Goal: Task Accomplishment & Management: Use online tool/utility

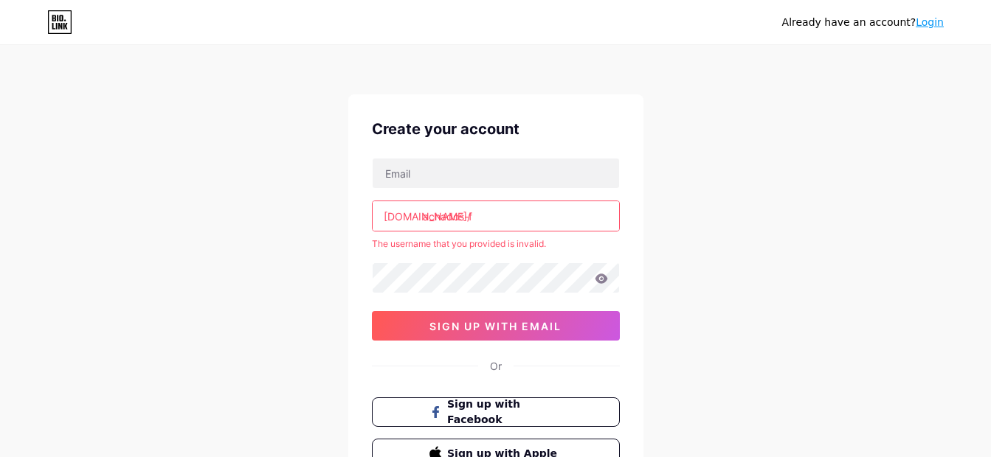
click at [484, 221] on input "achados-f" at bounding box center [496, 216] width 246 height 30
type input "achados-fj"
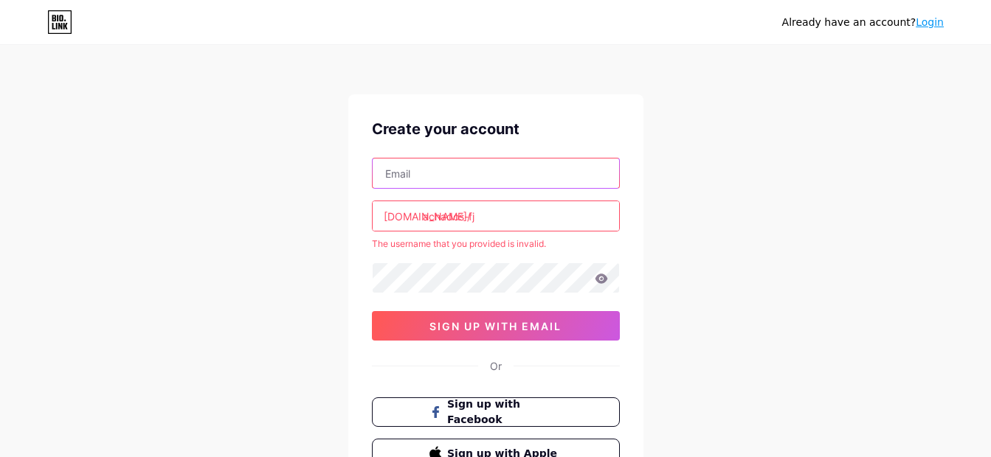
click at [434, 178] on input "text" at bounding box center [496, 174] width 246 height 30
click at [564, 166] on input "[EMAIL_ADDRESS][DOMAIN_NAME]" at bounding box center [496, 174] width 246 height 30
click at [510, 180] on input "[EMAIL_ADDRESS][DOMAIN_NAME]" at bounding box center [496, 174] width 246 height 30
type input "[EMAIL_ADDRESS][DOMAIN_NAME]"
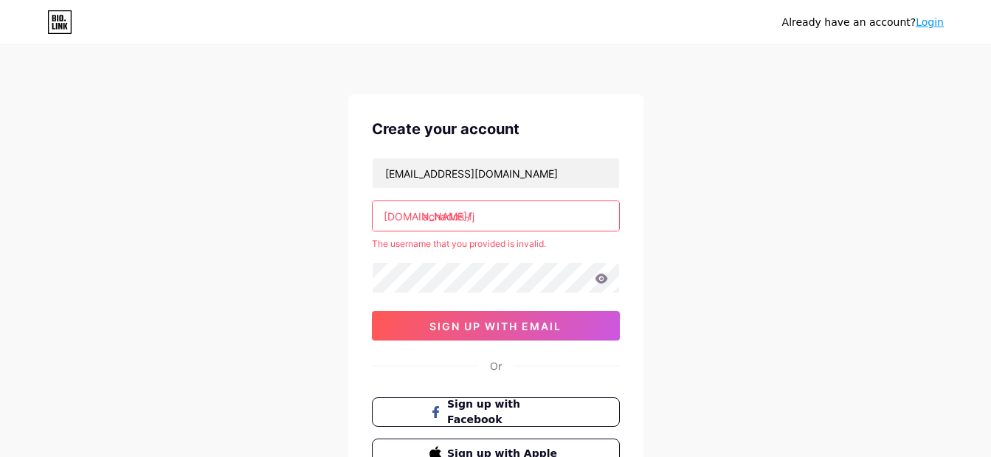
click at [514, 208] on input "achados-fj" at bounding box center [496, 216] width 246 height 30
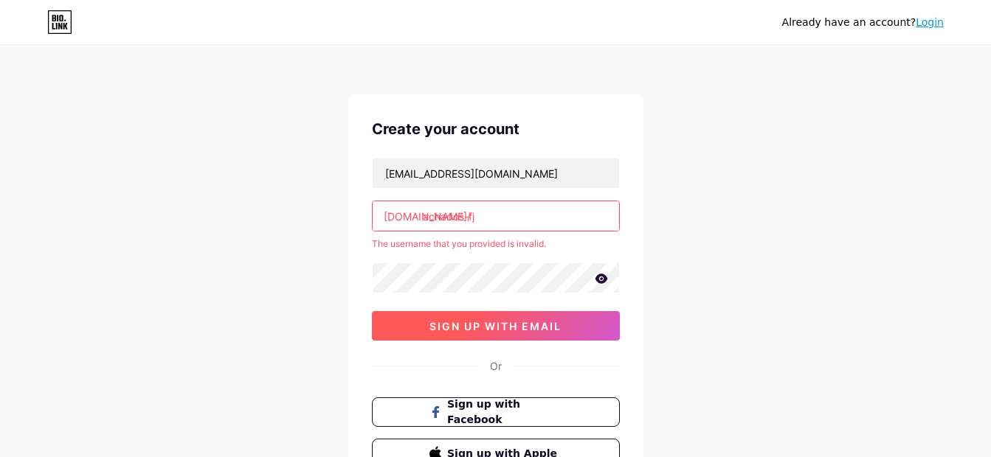
click at [509, 335] on button "sign up with email" at bounding box center [496, 326] width 248 height 30
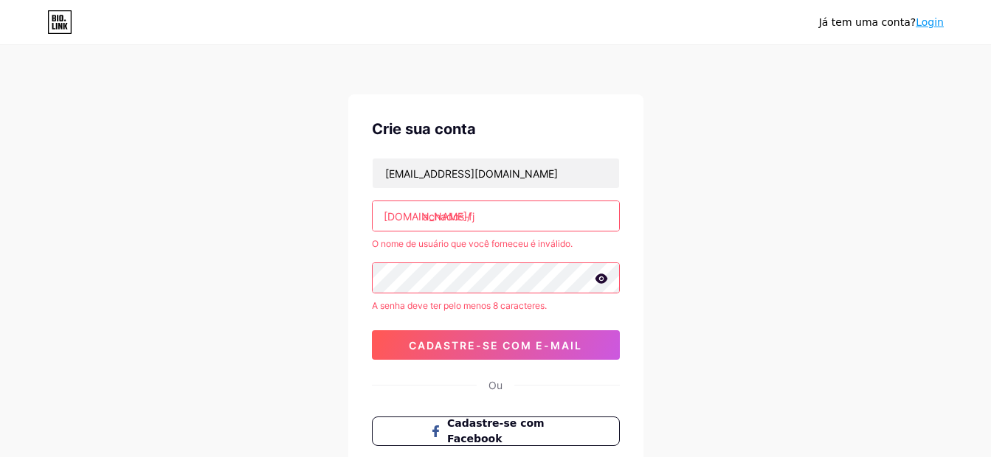
drag, startPoint x: 572, startPoint y: 179, endPoint x: 792, endPoint y: 117, distance: 227.5
click at [792, 117] on div "[PERSON_NAME] tem uma conta? Login Crie sua conta [EMAIL_ADDRESS][DOMAIN_NAME] …" at bounding box center [495, 301] width 991 height 603
click at [604, 279] on icon at bounding box center [601, 279] width 13 height 10
click at [604, 279] on icon at bounding box center [600, 279] width 13 height 10
click at [600, 280] on icon at bounding box center [601, 279] width 13 height 10
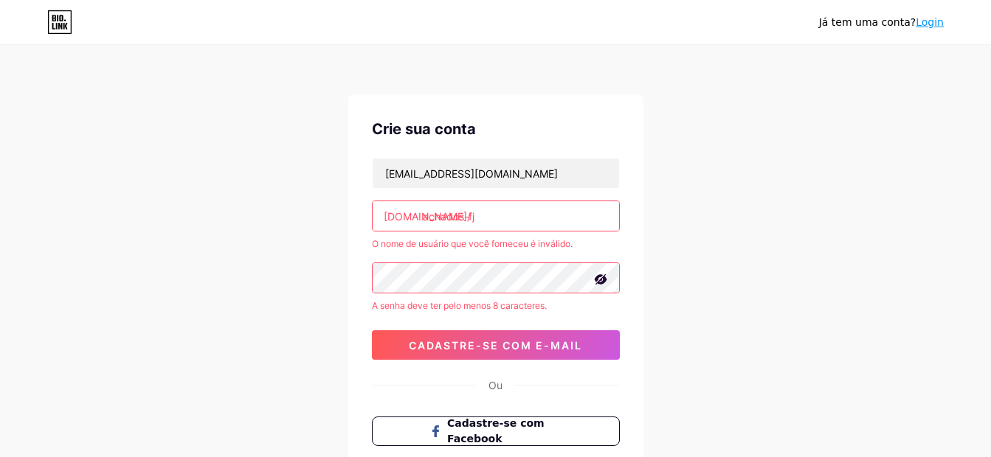
click at [500, 214] on input "achados-fj" at bounding box center [496, 216] width 246 height 30
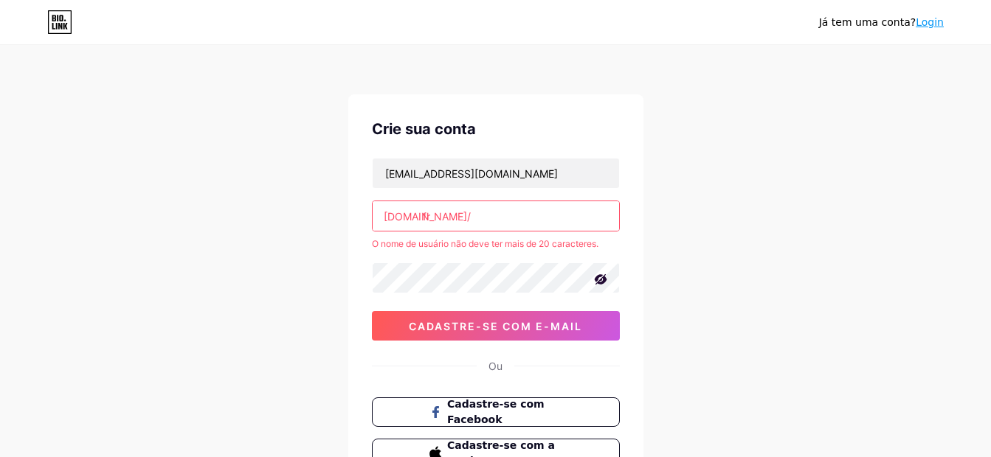
type input "f"
click at [749, 254] on div "[PERSON_NAME] tem uma conta? Login Crie sua conta [EMAIL_ADDRESS][DOMAIN_NAME] …" at bounding box center [495, 292] width 991 height 584
click at [528, 219] on input "achado" at bounding box center [496, 216] width 246 height 30
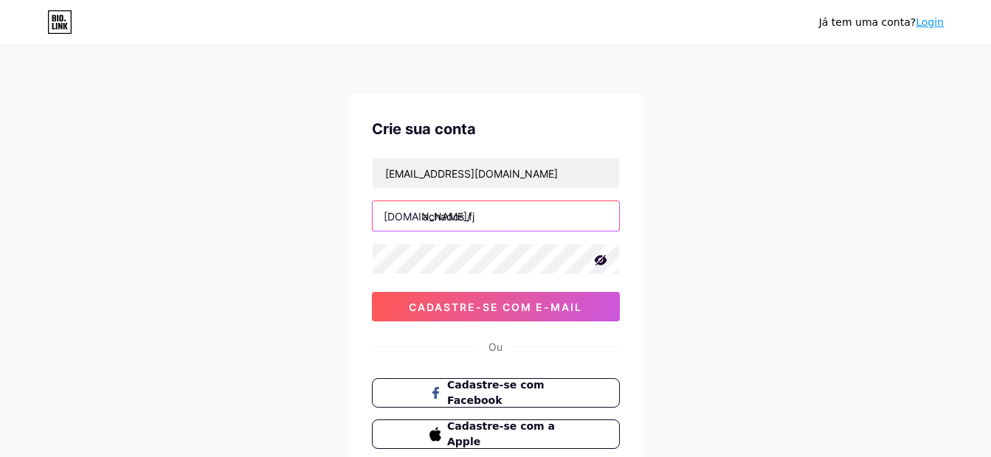
type input "achados_fj"
click at [829, 243] on div "[PERSON_NAME] tem uma conta? Login Crie sua conta [EMAIL_ADDRESS][DOMAIN_NAME] …" at bounding box center [495, 282] width 991 height 564
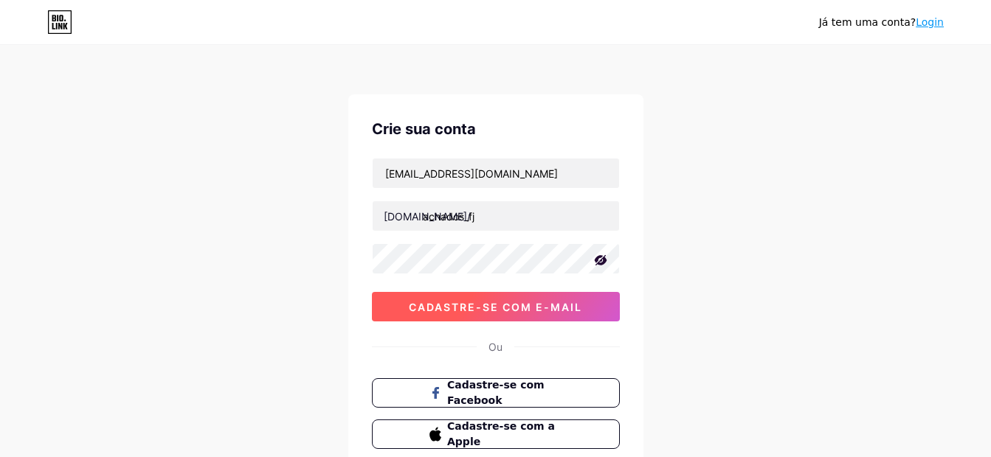
click at [555, 315] on button "Cadastre-se com e-mail" at bounding box center [496, 307] width 248 height 30
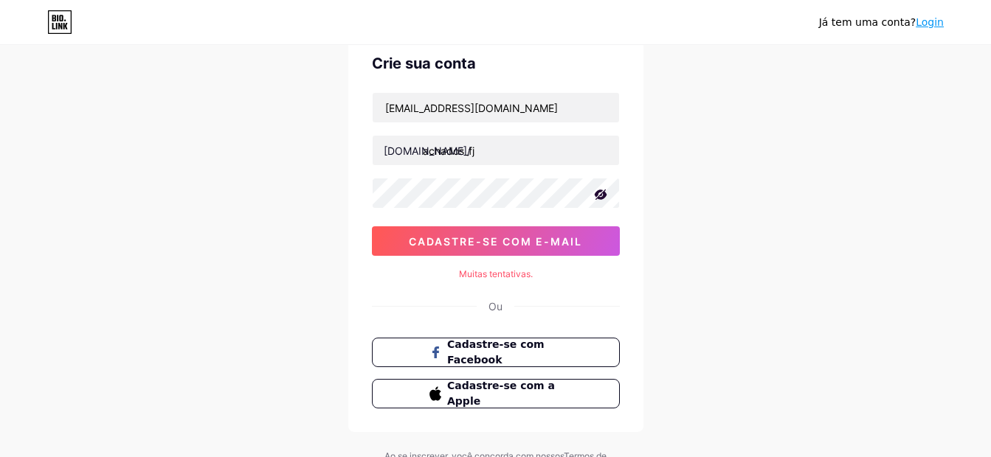
scroll to position [98, 0]
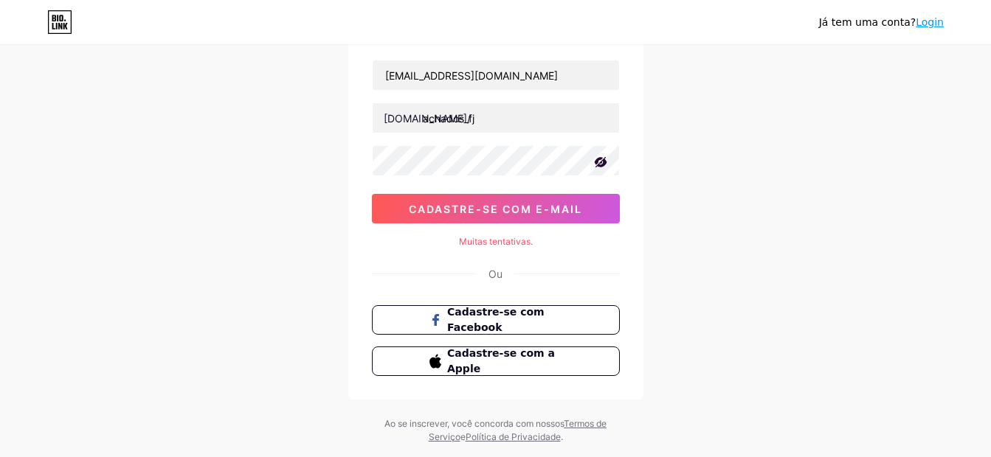
click at [605, 157] on icon at bounding box center [600, 162] width 13 height 10
click at [605, 157] on icon at bounding box center [601, 161] width 13 height 10
drag, startPoint x: 605, startPoint y: 157, endPoint x: 842, endPoint y: 356, distance: 309.5
click at [842, 356] on div "[PERSON_NAME] tem uma conta? Login Crie sua conta [EMAIL_ADDRESS][DOMAIN_NAME] …" at bounding box center [495, 196] width 991 height 589
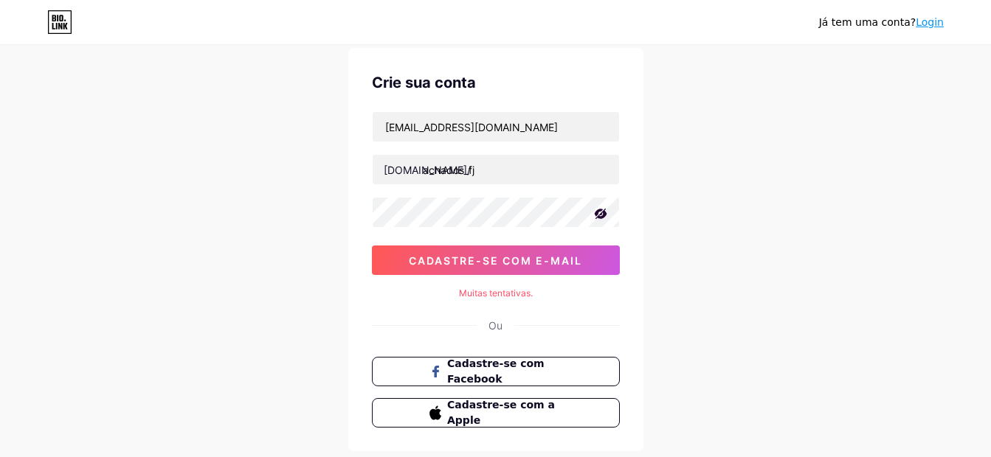
scroll to position [0, 0]
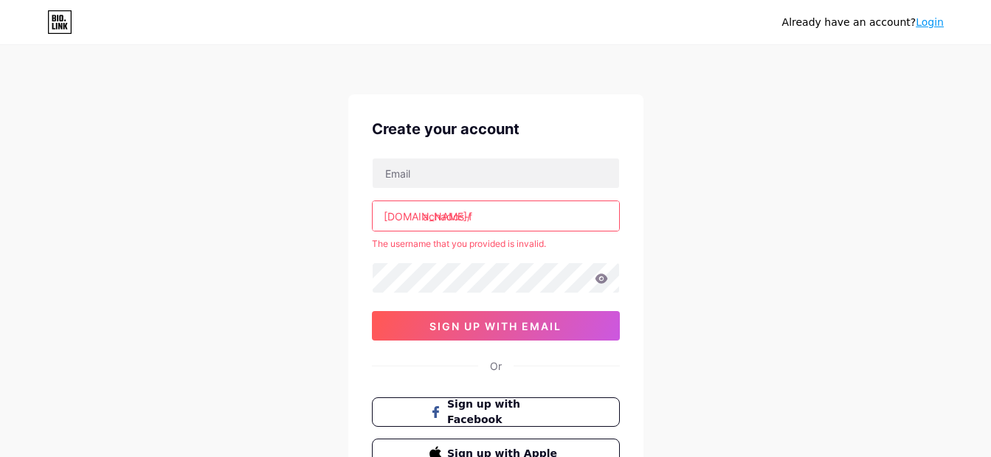
click at [520, 212] on input "achados-f" at bounding box center [496, 216] width 246 height 30
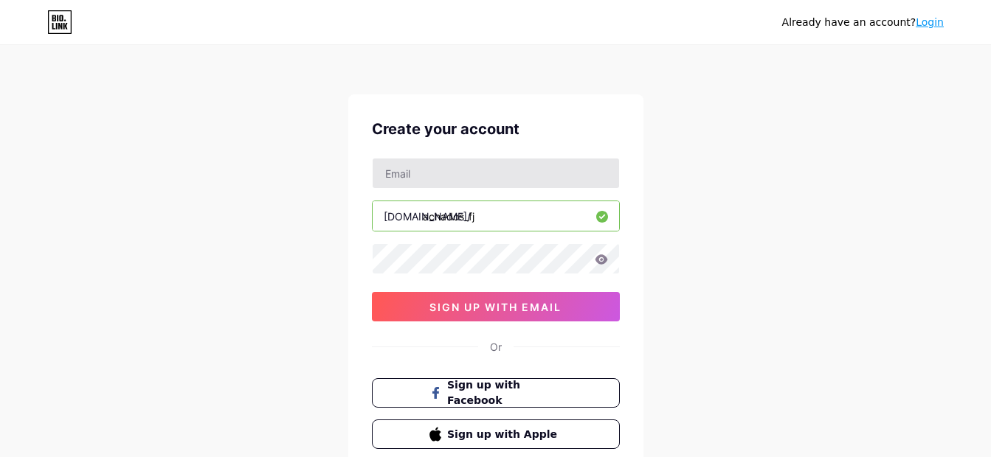
type input "achados_fj"
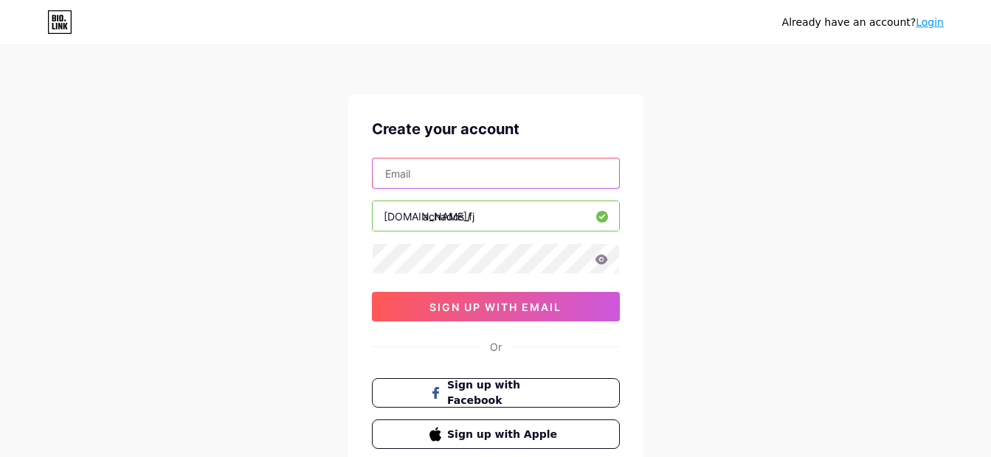
click at [440, 164] on input "text" at bounding box center [496, 174] width 246 height 30
type input "[EMAIL_ADDRESS][DOMAIN_NAME]"
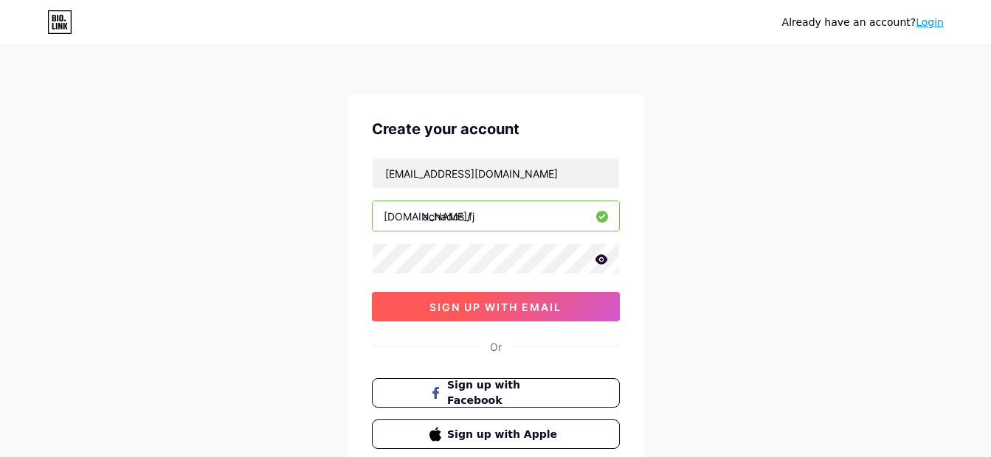
click at [497, 303] on span "sign up with email" at bounding box center [495, 307] width 132 height 13
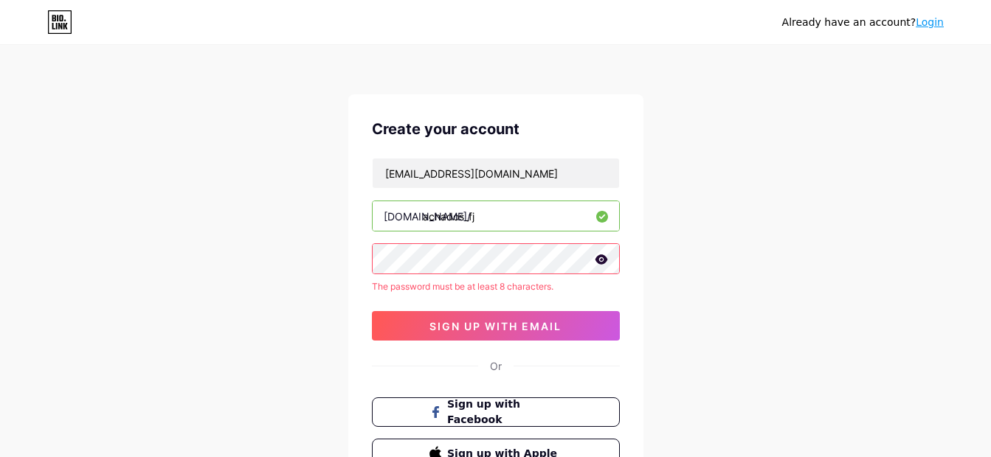
click at [602, 261] on icon at bounding box center [601, 259] width 13 height 10
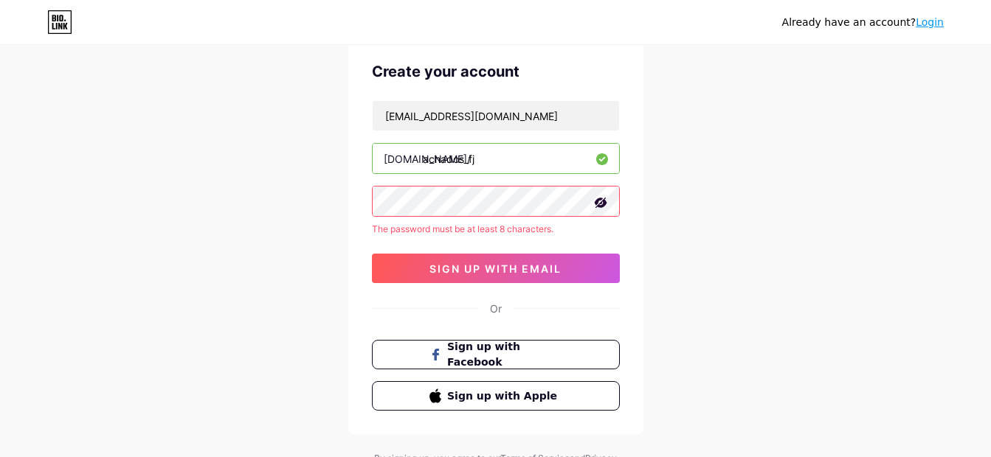
scroll to position [28, 0]
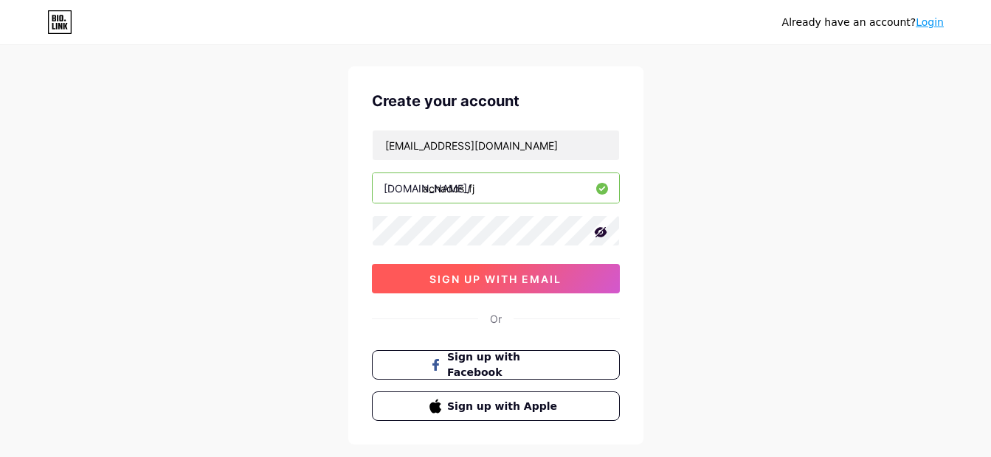
click at [504, 280] on span "sign up with email" at bounding box center [495, 279] width 132 height 13
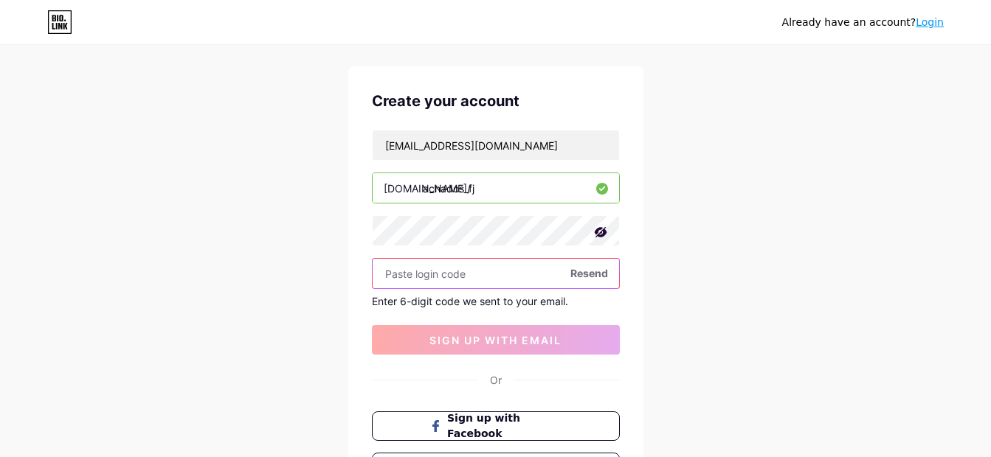
click at [410, 269] on input "text" at bounding box center [496, 274] width 246 height 30
paste input "616596"
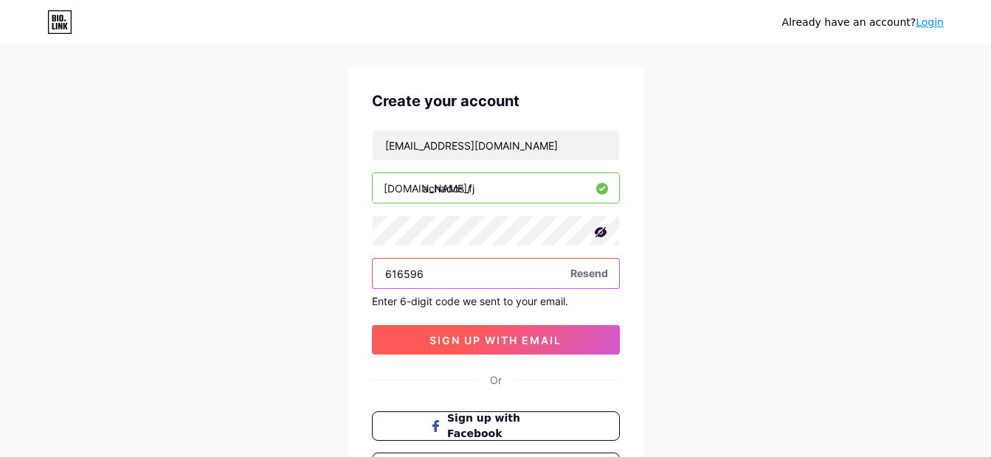
type input "616596"
click at [467, 346] on span "sign up with email" at bounding box center [495, 340] width 132 height 13
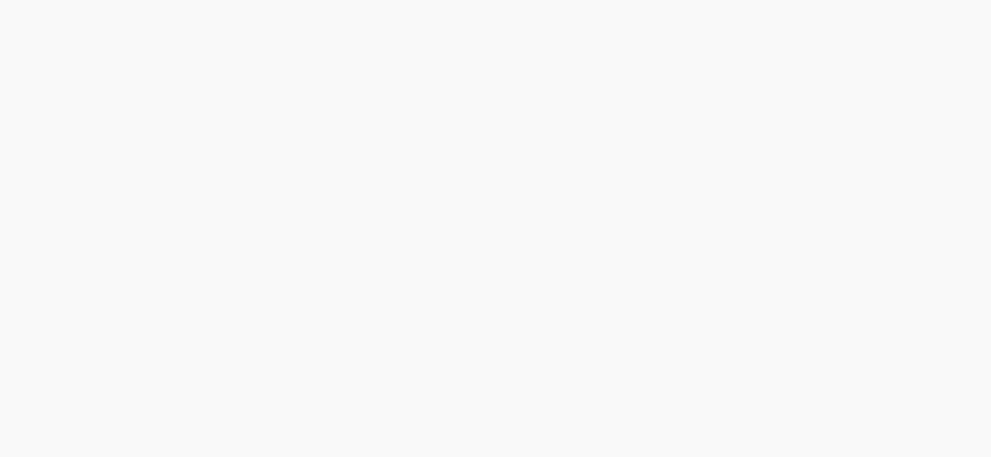
scroll to position [0, 0]
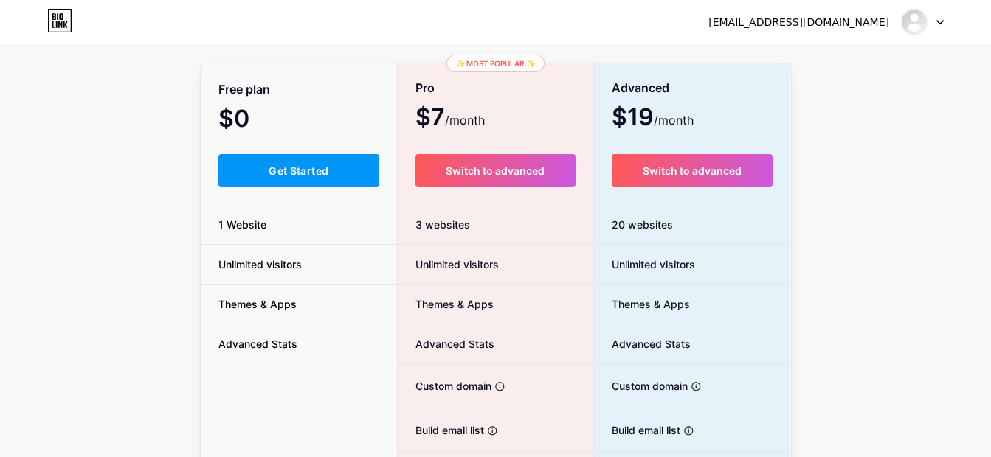
scroll to position [197, 0]
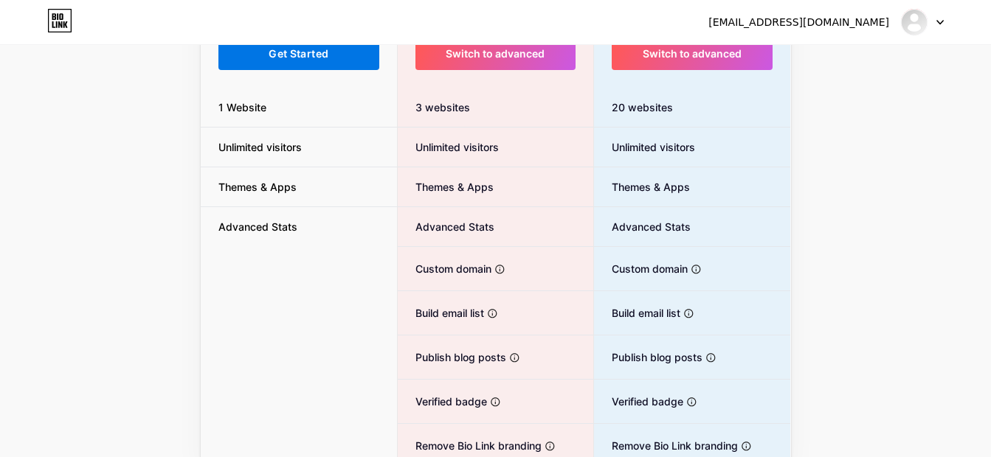
click at [277, 46] on button "Get Started" at bounding box center [299, 53] width 162 height 33
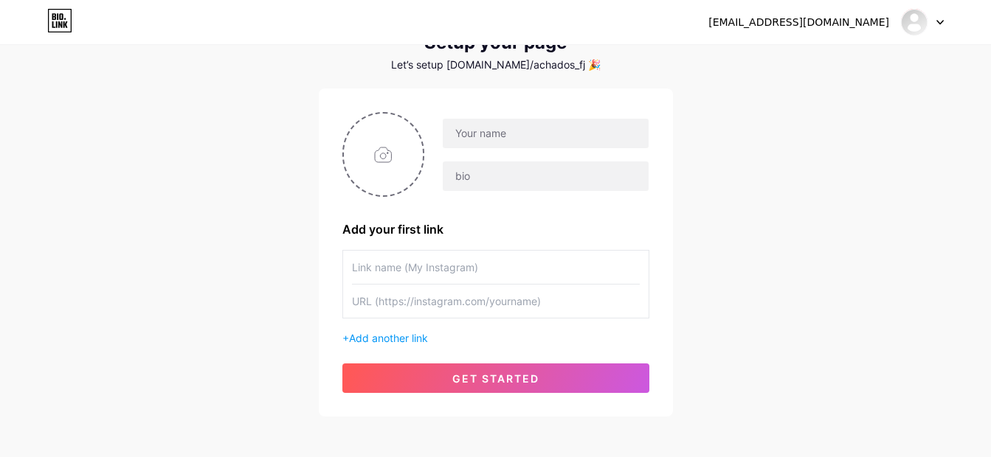
scroll to position [30, 0]
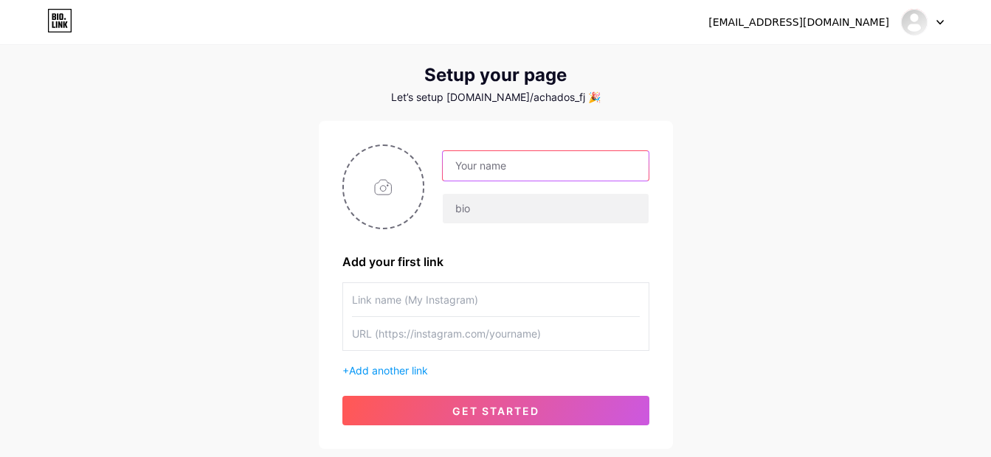
click at [509, 162] on input "text" at bounding box center [545, 166] width 205 height 30
paste input "Achados - F&J"
type input "Achados - F&J"
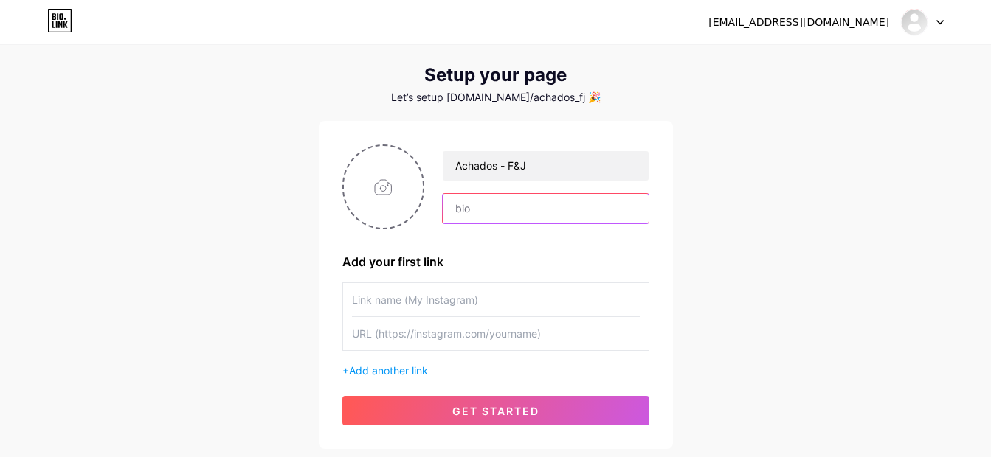
click at [488, 212] on input "text" at bounding box center [545, 209] width 205 height 30
paste input "J 🛍️ Achadinhos & Descontos 🔍 Garimpo de ofertas imperdíveis 💸 Economia intelig…"
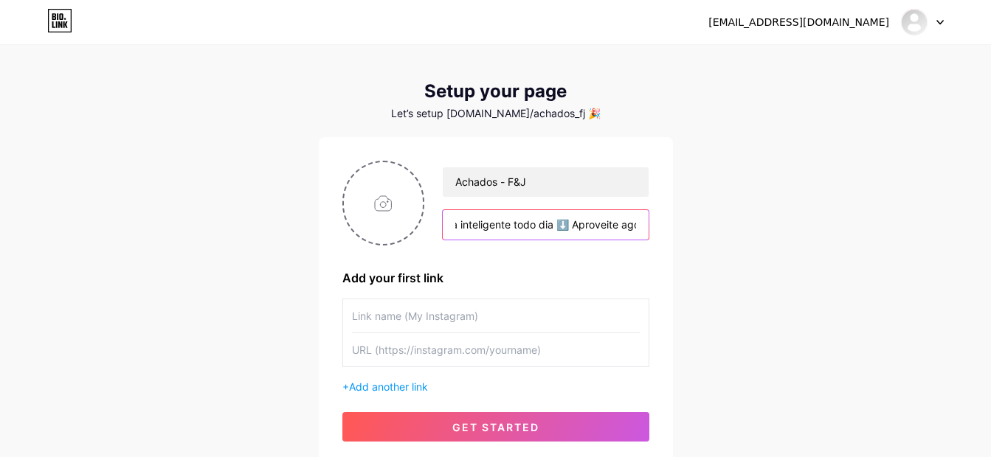
scroll to position [98, 0]
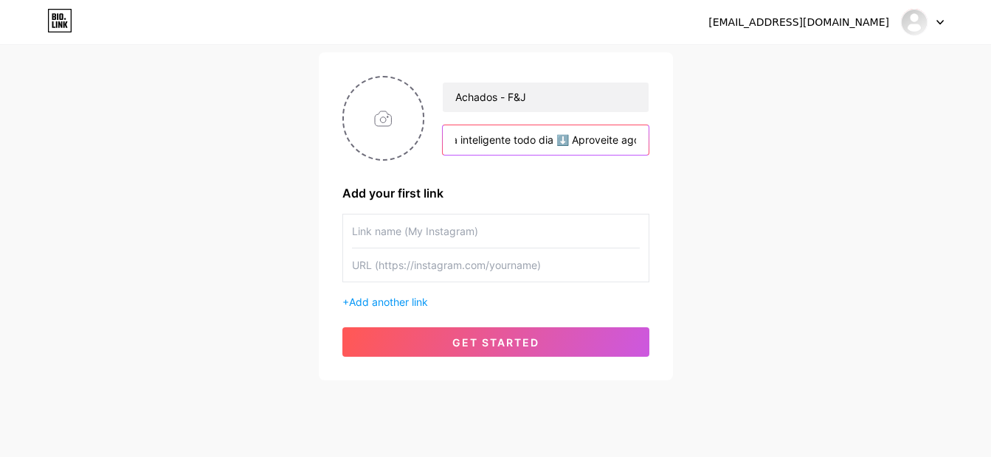
click at [496, 141] on input "J 🛍️ Achadinhos & Descontos 🔍 Garimpo de ofertas imperdíveis 💸 Economia intelig…" at bounding box center [545, 140] width 205 height 30
type input "🛍️ Achadinhos & Descontos 🔍 Garimpo de ofertas imperdíveis 💸 Economia inteligen…"
click at [629, 203] on div "Achados - F&J 🛍️ Achadinhos & Descontos 🔍 Garimpo de ofertas imperdíveis 💸 Econ…" at bounding box center [495, 216] width 307 height 281
click at [376, 301] on span "Add another link" at bounding box center [388, 302] width 79 height 13
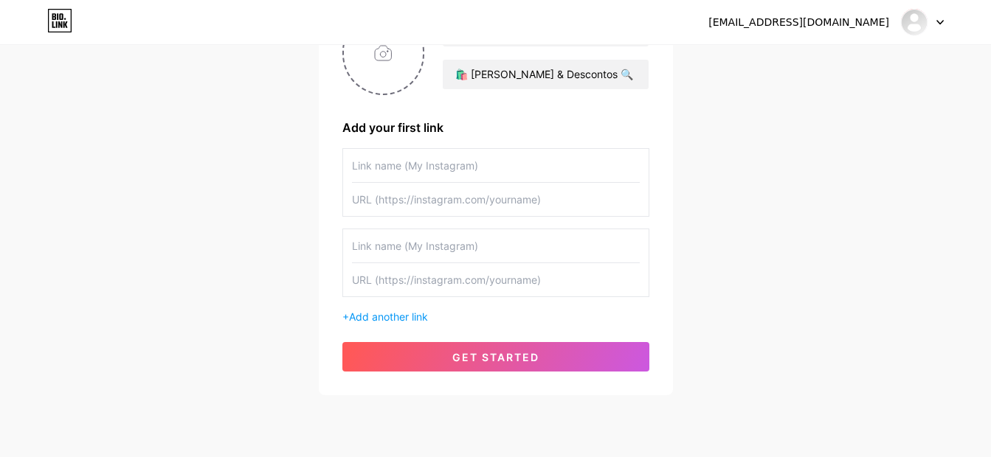
scroll to position [197, 0]
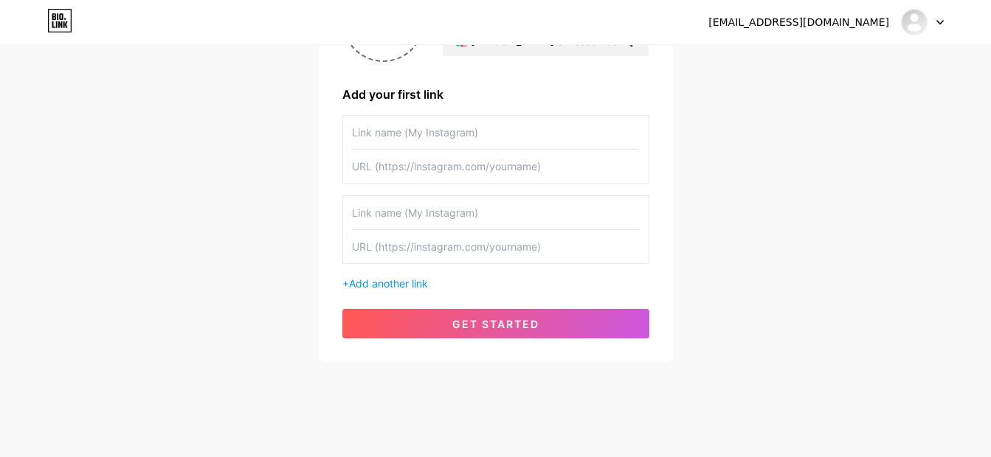
click at [514, 168] on input "text" at bounding box center [496, 166] width 288 height 33
paste input "https://s.shopee.com.br/5feafwty5I"
type input "https://s.shopee.com.br/5feafwty5I"
click at [503, 134] on input "text" at bounding box center [496, 132] width 288 height 33
type input "Tapete de Banheiro"
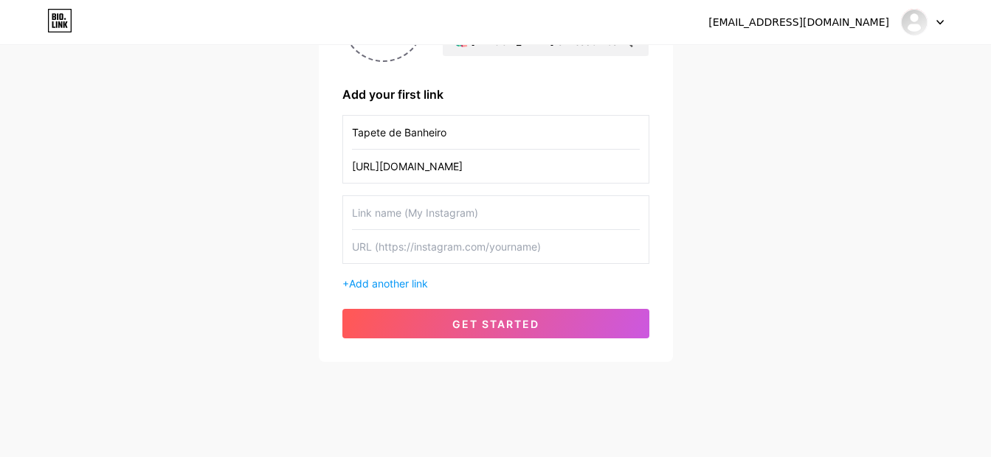
click at [546, 218] on input "text" at bounding box center [496, 212] width 288 height 33
click at [401, 213] on input "text" at bounding box center [496, 212] width 288 height 33
click at [402, 250] on input "text" at bounding box center [496, 246] width 288 height 33
paste input "https://s.shopee.com.br/5VLAU5b2hc"
type input "https://s.shopee.com.br/5VLAU5b2hc"
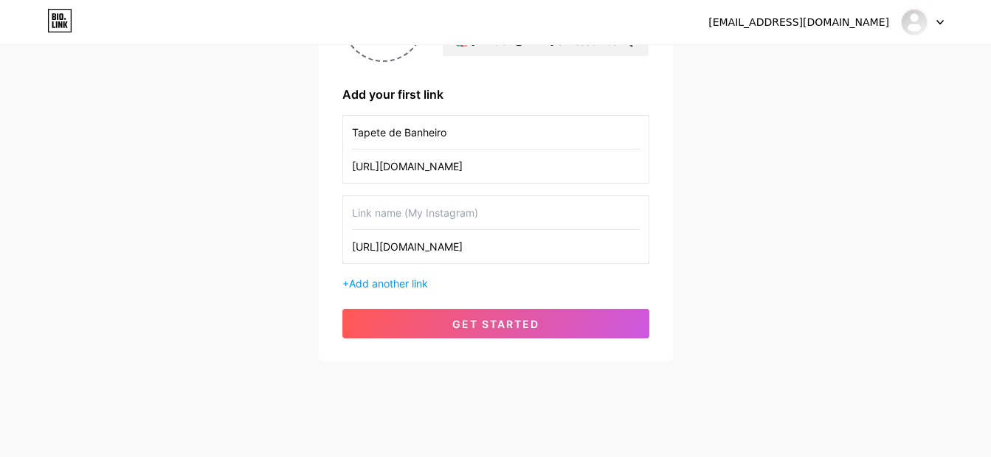
click at [442, 215] on input "text" at bounding box center [496, 212] width 288 height 33
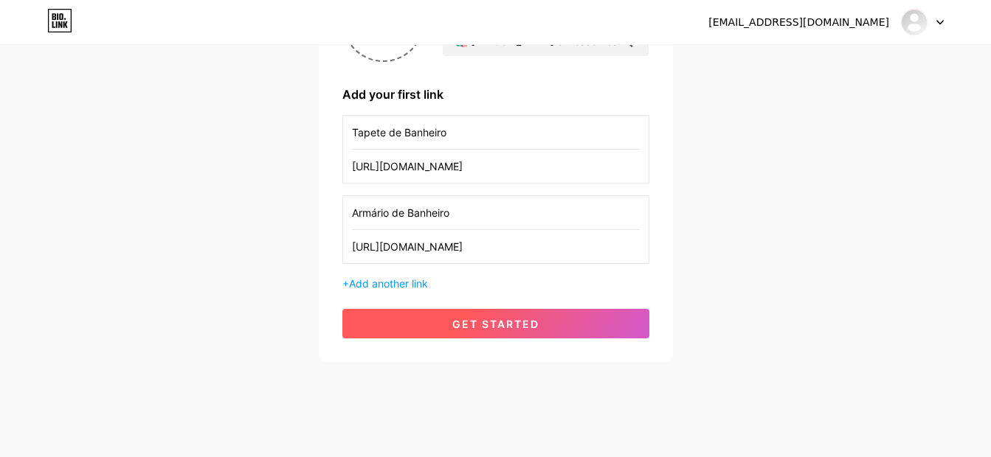
type input "Armário de Banheiro"
click at [517, 328] on span "get started" at bounding box center [495, 324] width 87 height 13
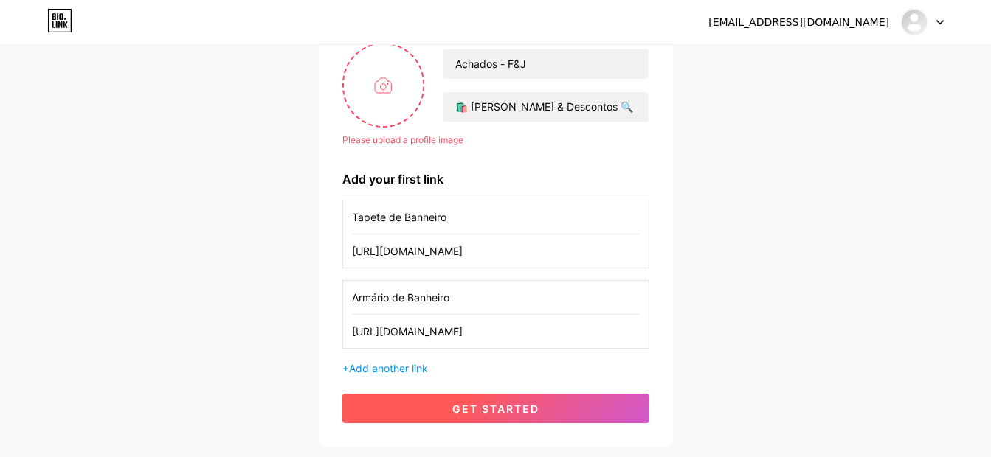
scroll to position [98, 0]
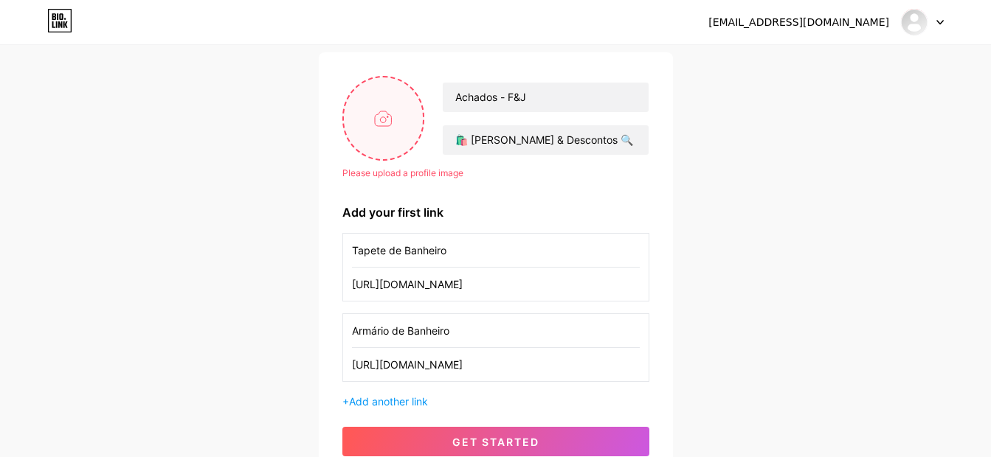
click at [386, 125] on input "file" at bounding box center [384, 118] width 80 height 82
type input "C:\fakepath\ChatGPT Image 14 de ago. de 2025, 19_46_07.png"
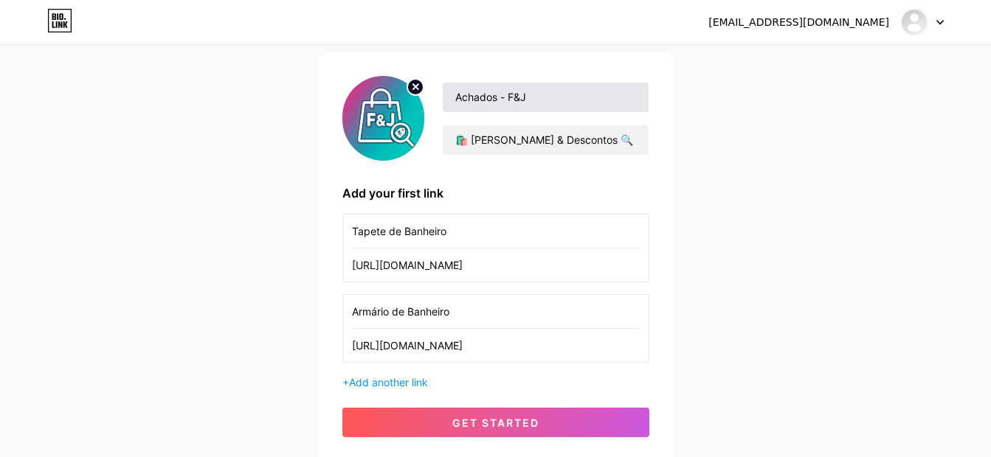
scroll to position [197, 0]
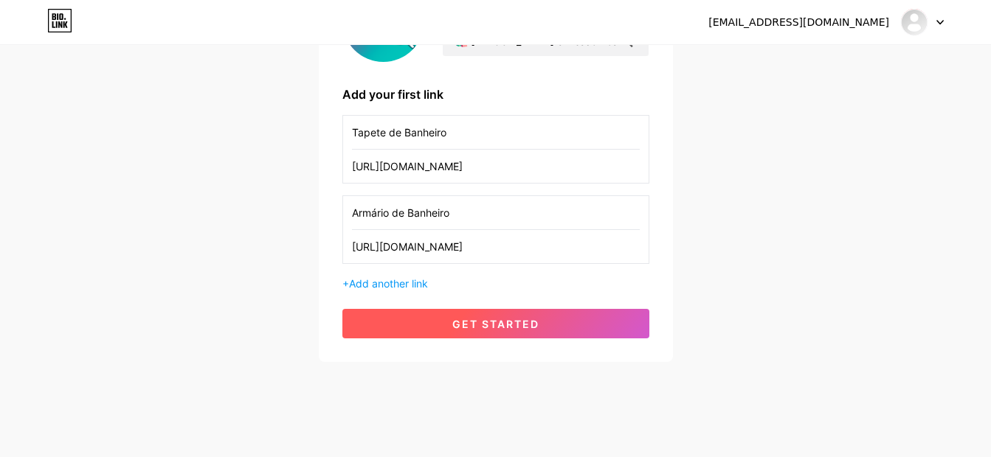
click at [539, 322] on span "get started" at bounding box center [495, 324] width 87 height 13
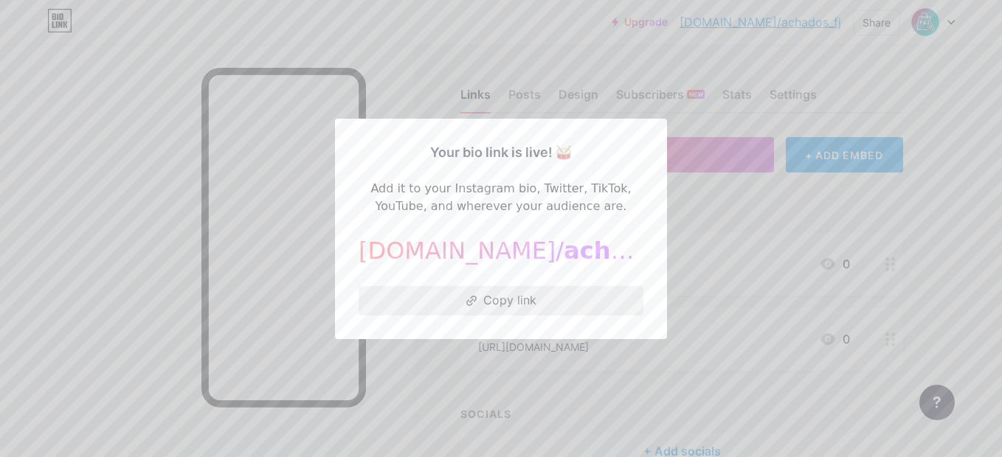
click at [518, 301] on button "Copy link" at bounding box center [501, 301] width 285 height 30
click at [735, 280] on div at bounding box center [501, 228] width 1002 height 457
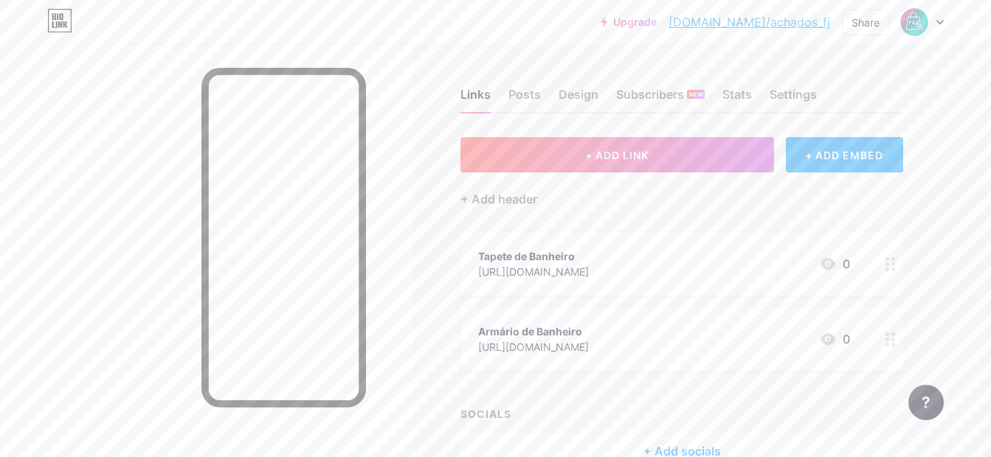
click at [885, 346] on div at bounding box center [890, 339] width 25 height 63
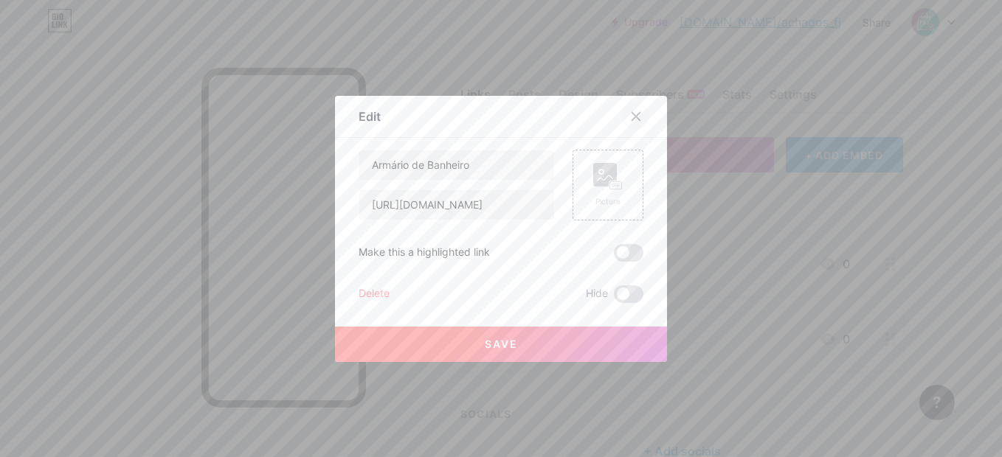
click at [631, 113] on icon at bounding box center [636, 117] width 12 height 12
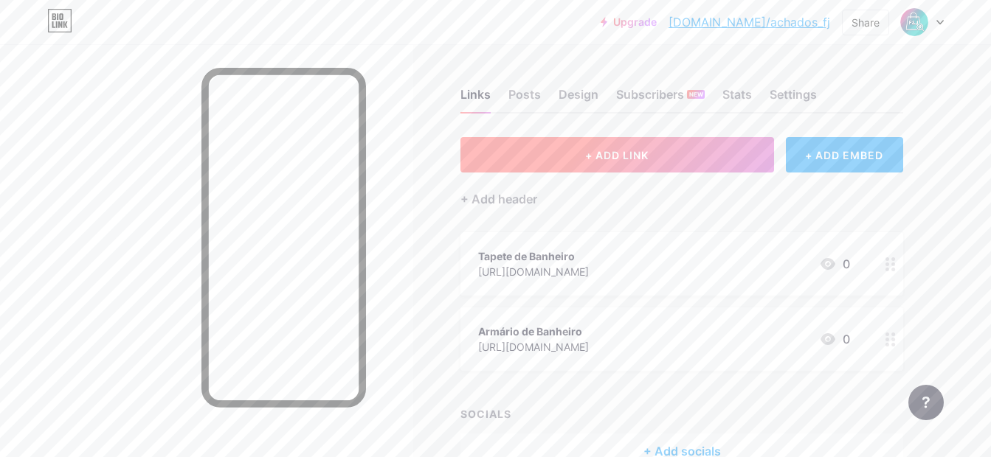
click at [715, 155] on button "+ ADD LINK" at bounding box center [617, 154] width 314 height 35
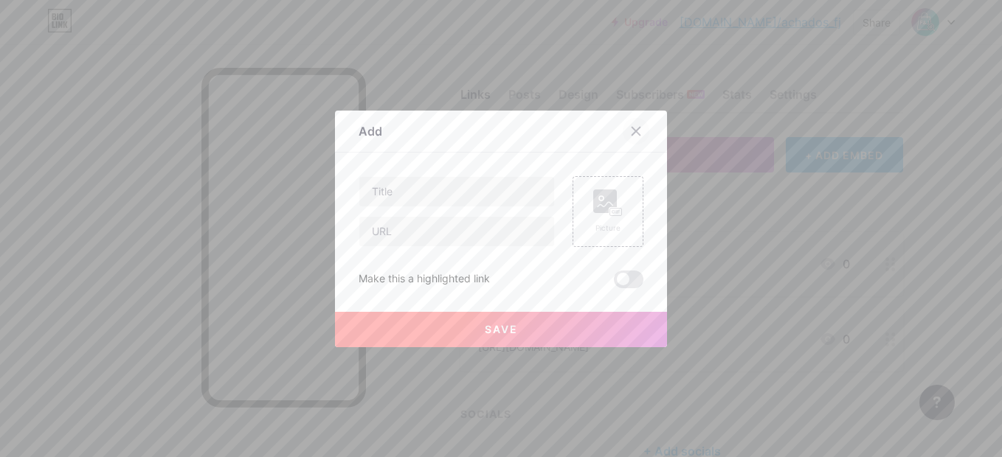
click at [634, 122] on div at bounding box center [636, 131] width 27 height 27
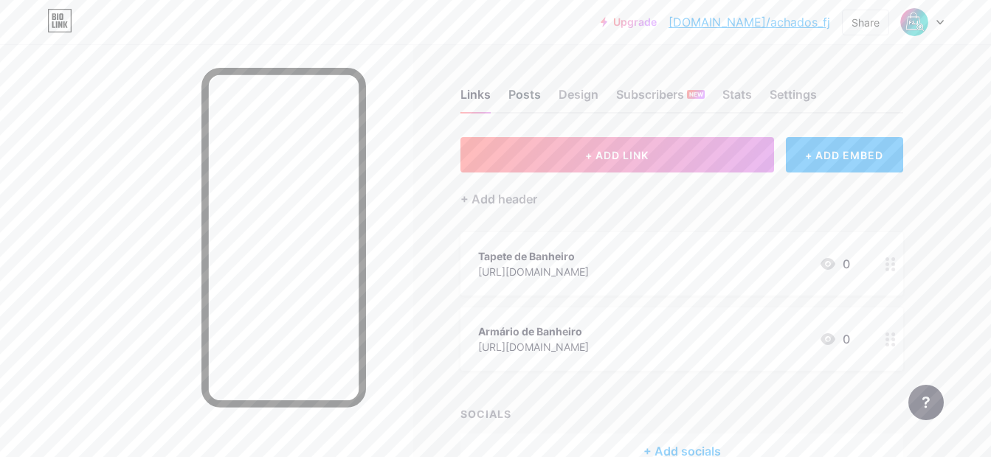
click at [526, 92] on div "Posts" at bounding box center [524, 99] width 32 height 27
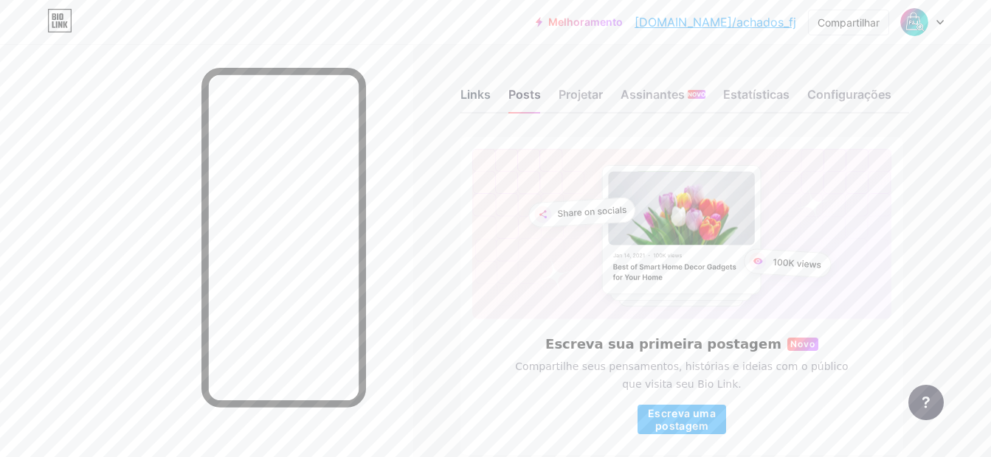
click at [474, 89] on div "Links" at bounding box center [475, 99] width 30 height 27
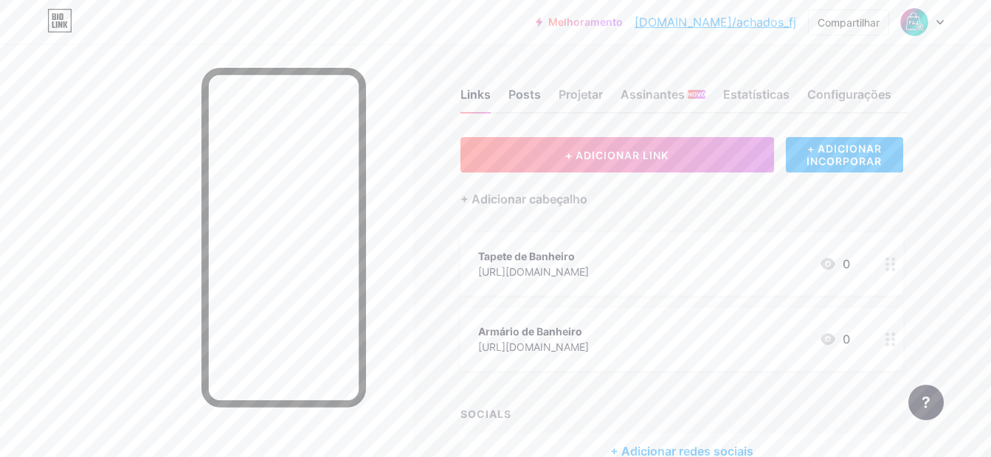
click at [533, 91] on div "Posts" at bounding box center [524, 99] width 32 height 27
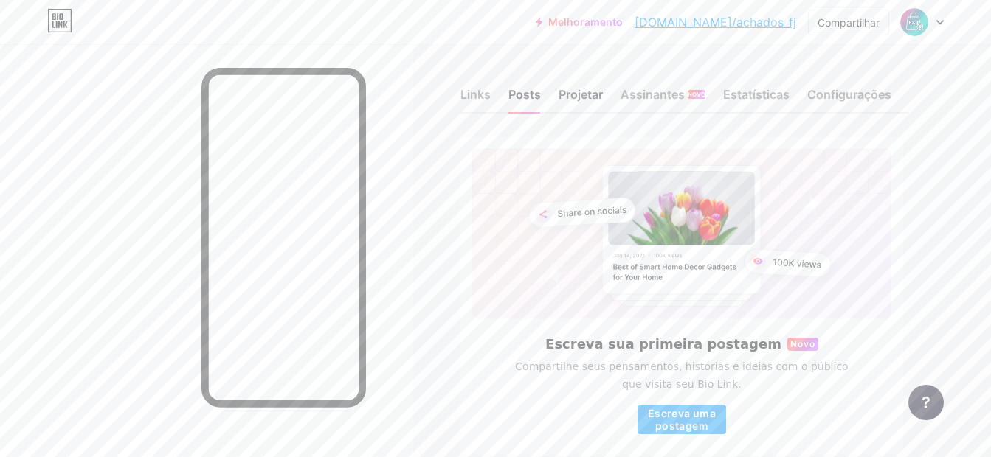
click at [575, 97] on div "Projetar" at bounding box center [580, 99] width 44 height 27
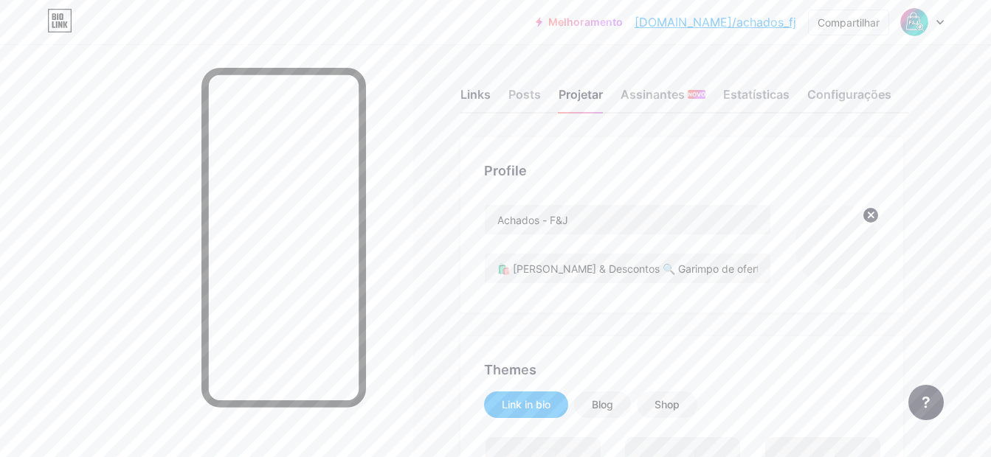
click at [462, 96] on div "Links" at bounding box center [475, 99] width 30 height 27
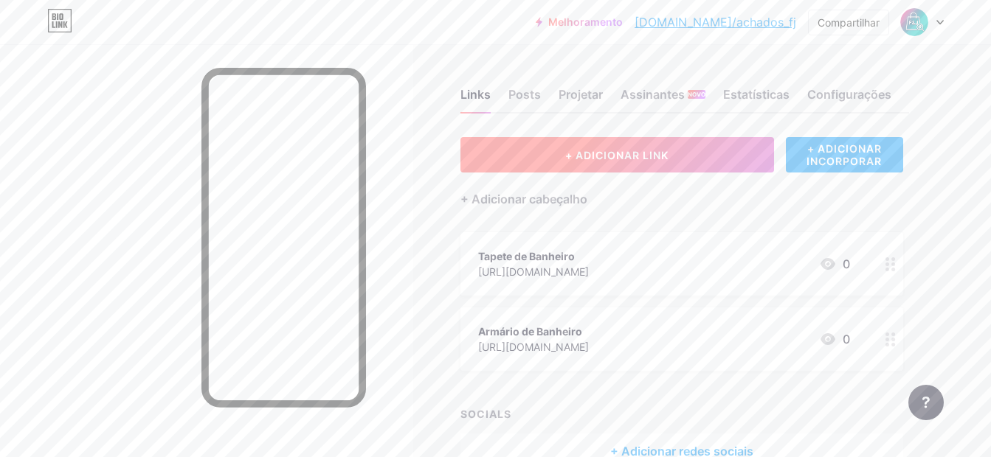
click at [624, 145] on button "+ ADICIONAR LINK" at bounding box center [617, 154] width 314 height 35
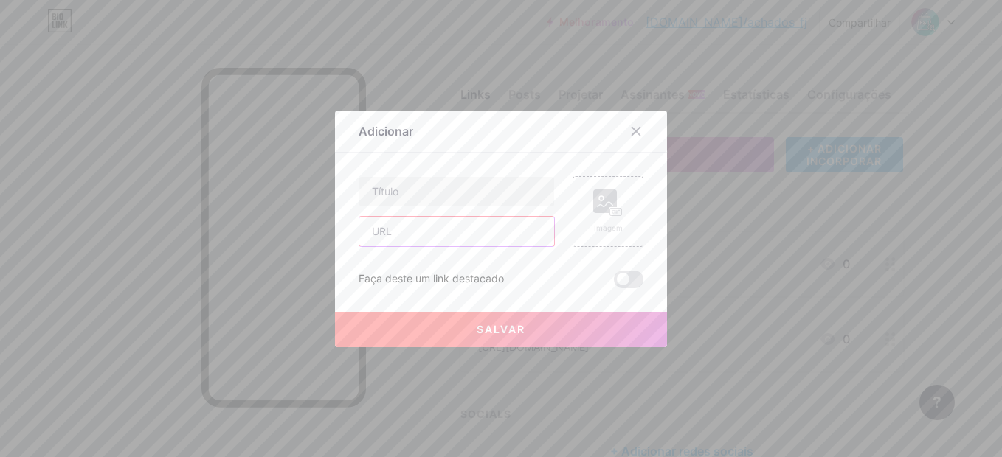
click at [422, 227] on input "text" at bounding box center [456, 232] width 195 height 30
paste input "https://s.shopee.com.br/9znZqzUYWQ"
type input "https://s.shopee.com.br/9znZqzUYWQ"
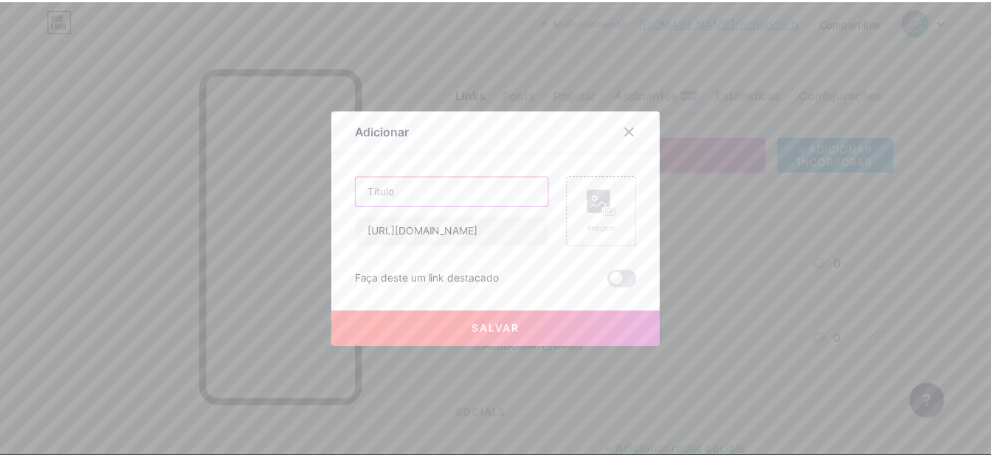
scroll to position [0, 0]
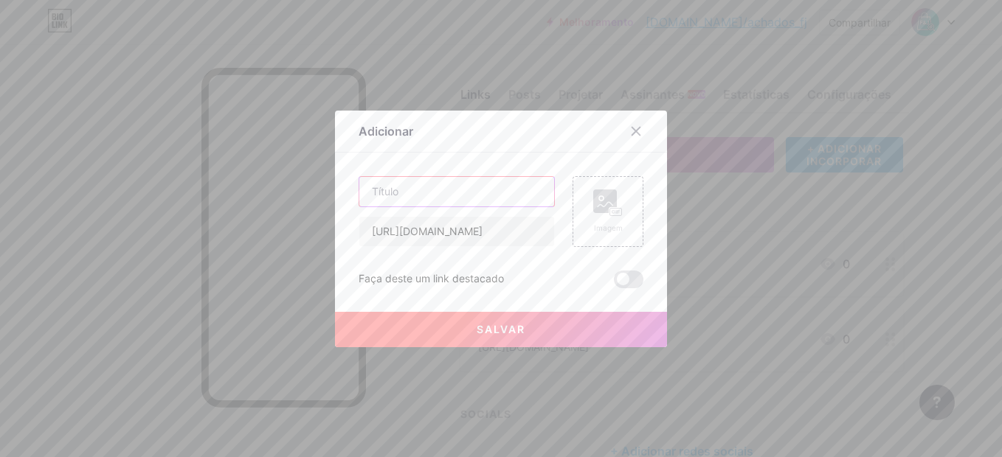
click at [431, 190] on input "text" at bounding box center [456, 192] width 195 height 30
type input "Capa de Colchão"
click at [532, 336] on button "Salvar" at bounding box center [501, 329] width 332 height 35
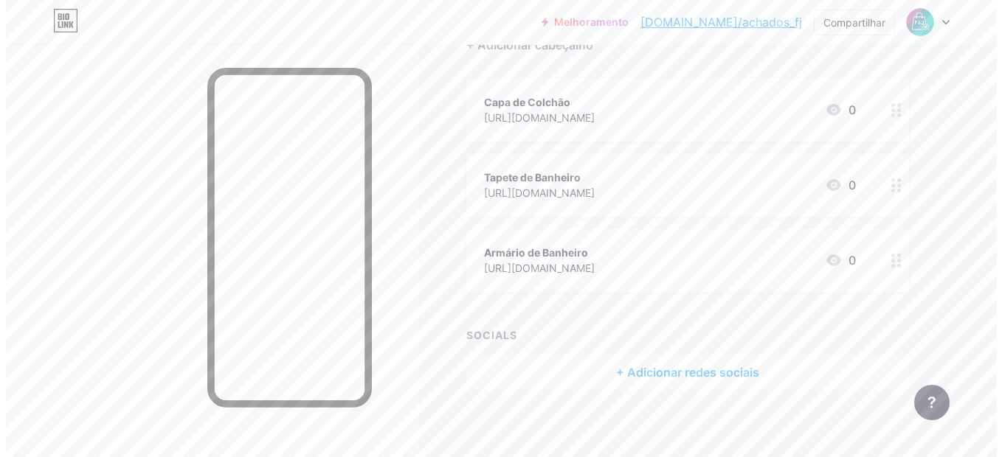
scroll to position [62, 0]
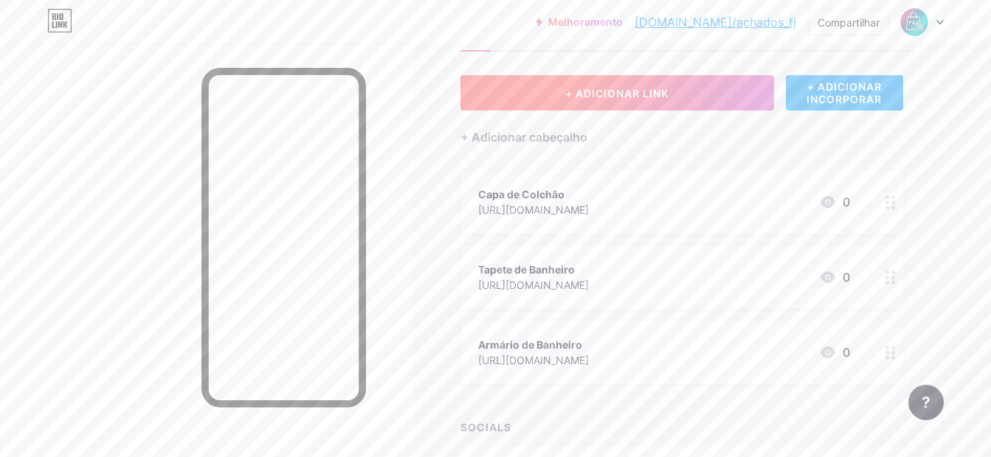
click at [609, 97] on span "+ ADICIONAR LINK" at bounding box center [616, 93] width 103 height 13
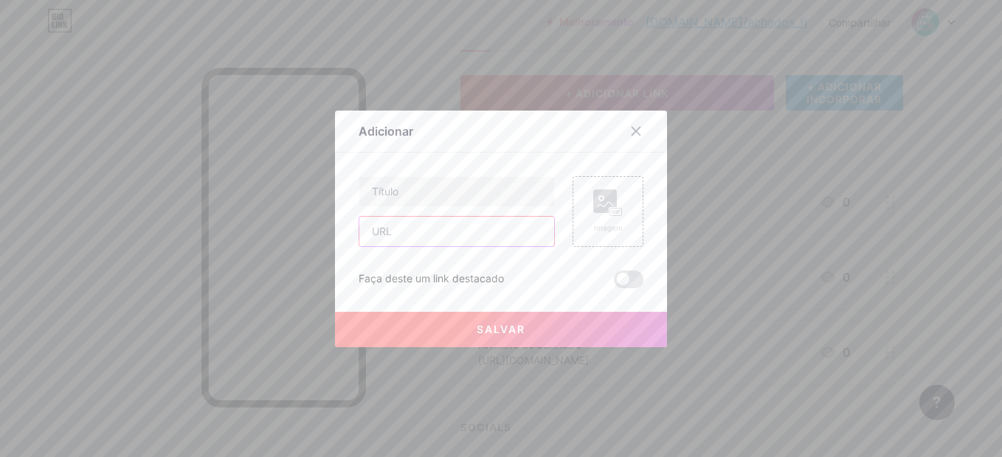
click at [419, 229] on input "text" at bounding box center [456, 232] width 195 height 30
paste input "https://s.shopee.com.br/8KfLsKv3B1"
type input "https://s.shopee.com.br/8KfLsKv3B1"
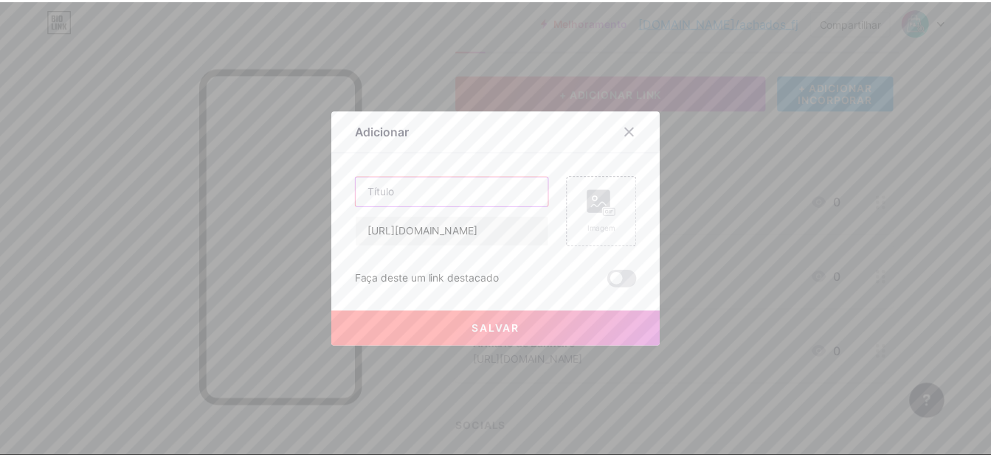
scroll to position [0, 0]
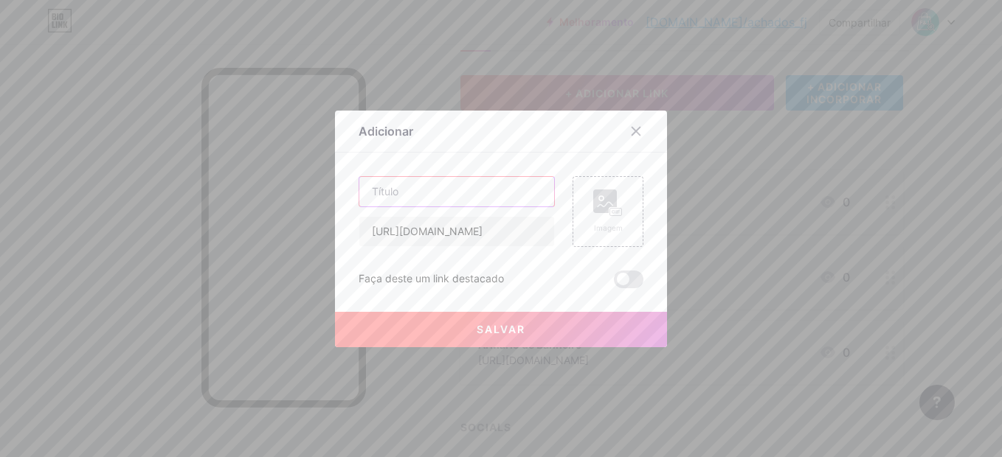
click at [417, 191] on input "text" at bounding box center [456, 192] width 195 height 30
type input "Espremedor de Laranja"
click at [465, 321] on button "Salvar" at bounding box center [501, 329] width 332 height 35
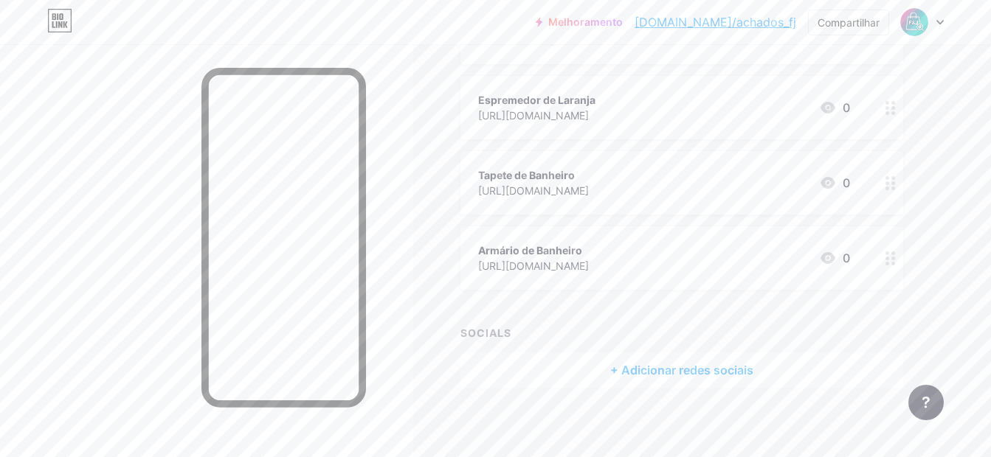
scroll to position [235, 0]
click at [870, 23] on div "Compartilhar" at bounding box center [848, 22] width 62 height 15
click at [567, 30] on div "Melhoramento bio.link/achado... bio.link/achados_fj Compartilhar Copiar link ht…" at bounding box center [495, 22] width 991 height 27
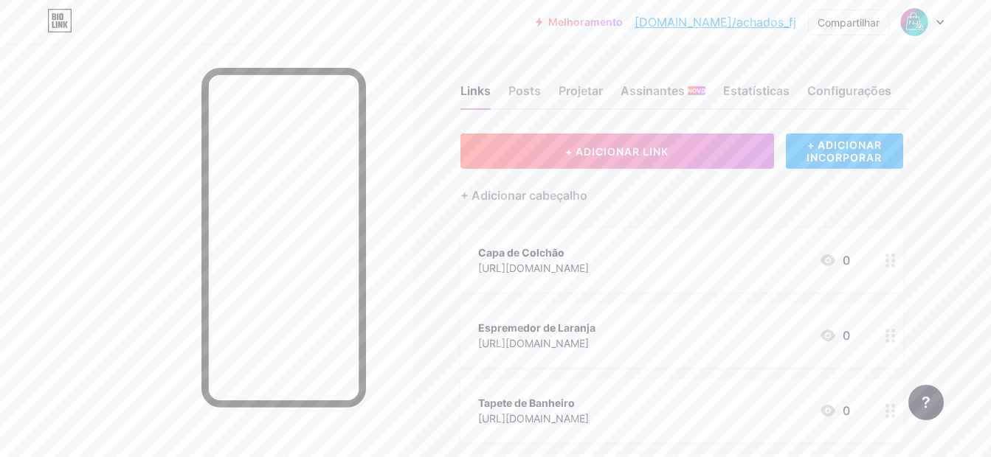
scroll to position [0, 0]
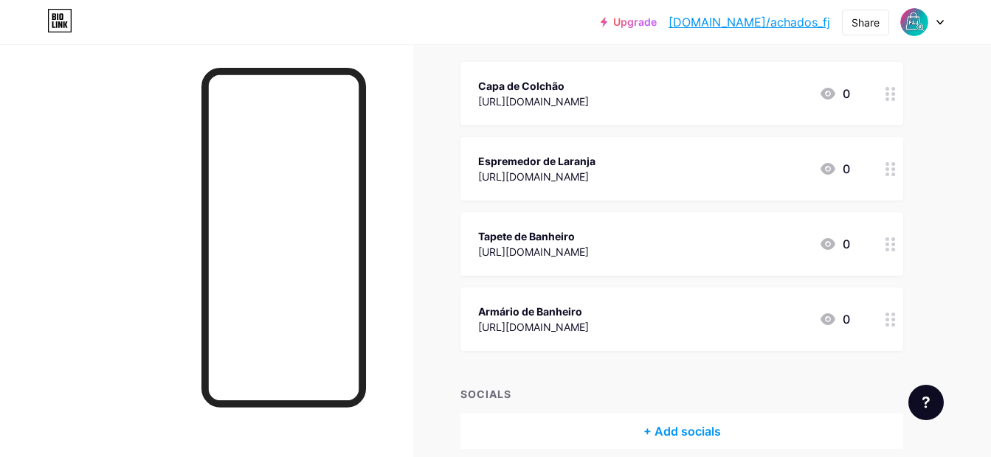
scroll to position [137, 0]
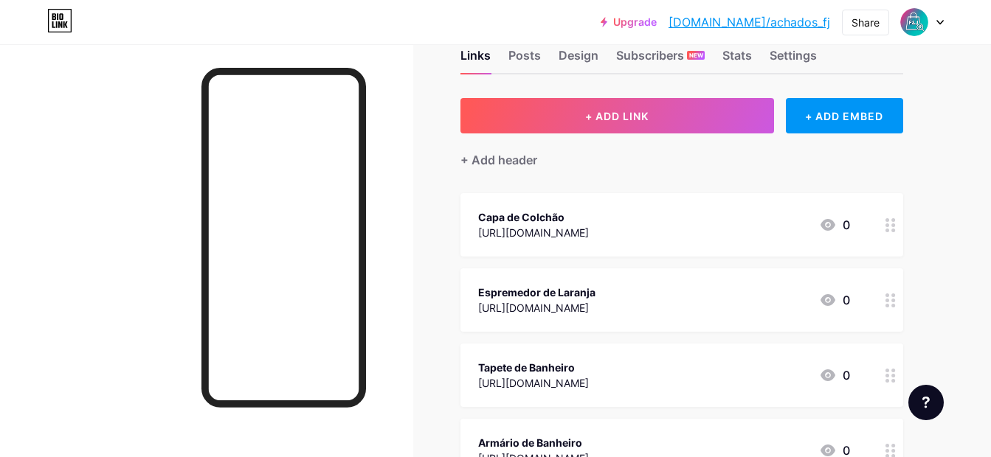
scroll to position [38, 0]
